Goal: Information Seeking & Learning: Learn about a topic

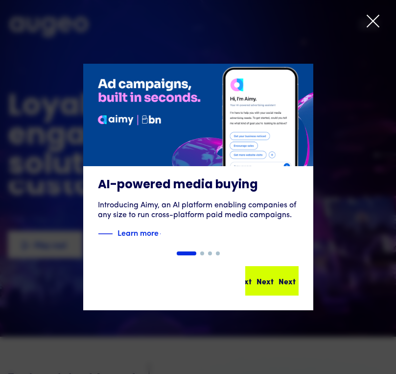
click at [262, 272] on div "Next Next Next Next" at bounding box center [271, 280] width 51 height 27
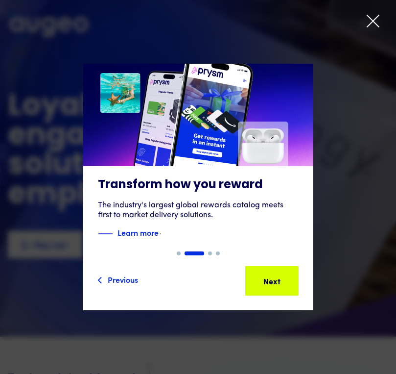
click at [127, 279] on div "Previous" at bounding box center [123, 279] width 30 height 12
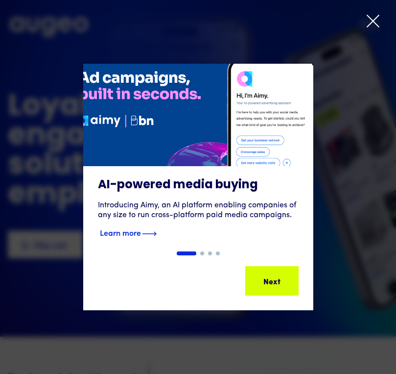
click at [185, 157] on img "1 of 4" at bounding box center [198, 114] width 276 height 123
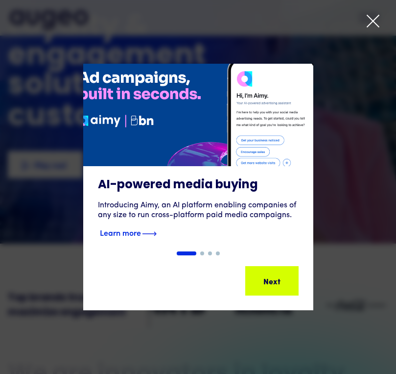
click at [130, 227] on strong "Learn more" at bounding box center [120, 232] width 41 height 11
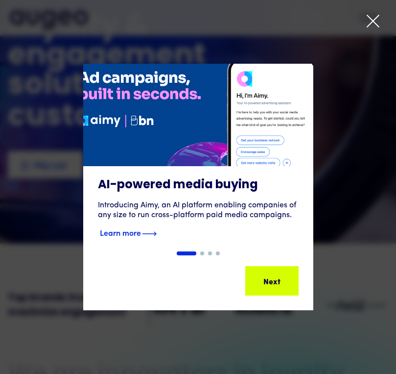
scroll to position [67, 0]
